Goal: Task Accomplishment & Management: Manage account settings

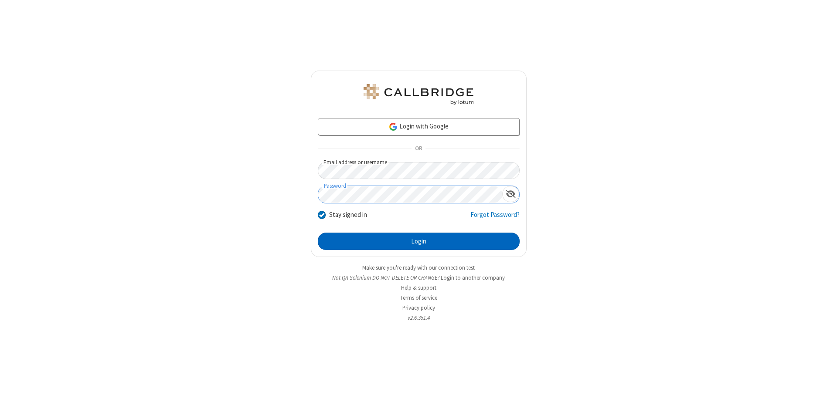
click at [419, 242] on button "Login" at bounding box center [419, 241] width 202 height 17
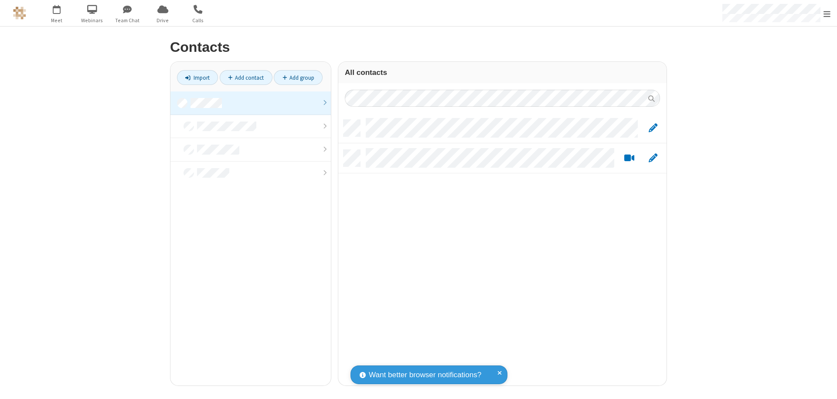
scroll to position [266, 322]
click at [251, 103] on link at bounding box center [250, 104] width 160 height 24
click at [246, 78] on link "Add contact" at bounding box center [246, 77] width 53 height 15
